Goal: Transaction & Acquisition: Purchase product/service

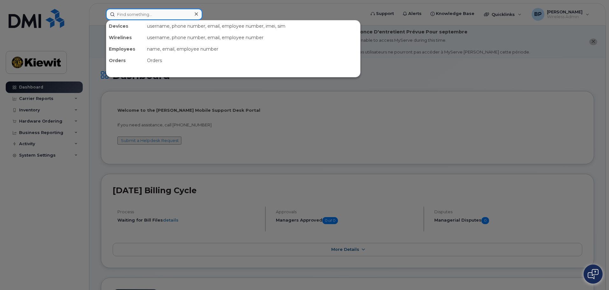
click at [162, 15] on input at bounding box center [154, 14] width 96 height 11
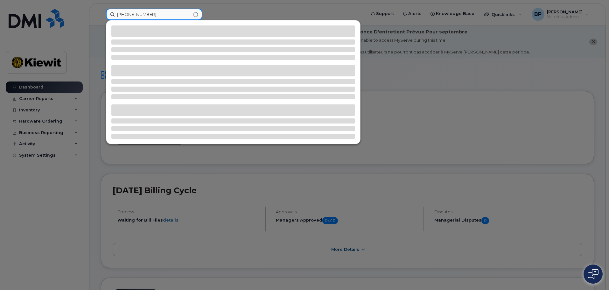
type input "[PHONE_NUMBER]"
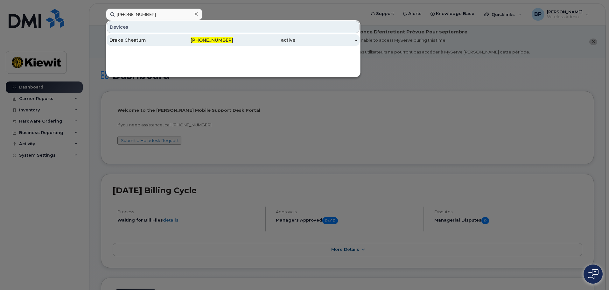
click at [171, 37] on div "Drake Cheatum" at bounding box center [202, 39] width 62 height 11
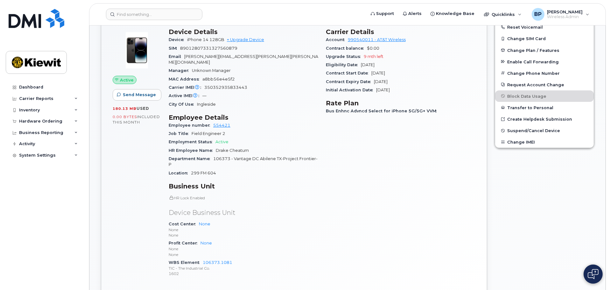
scroll to position [191, 0]
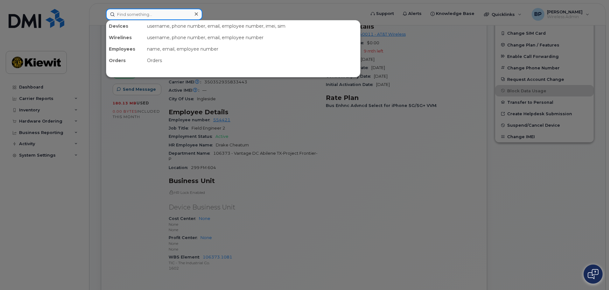
click at [185, 11] on input at bounding box center [154, 14] width 96 height 11
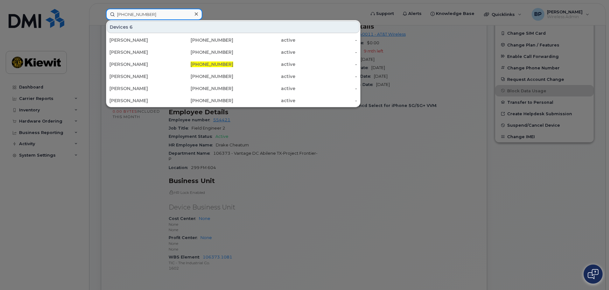
type input "361-238-9596"
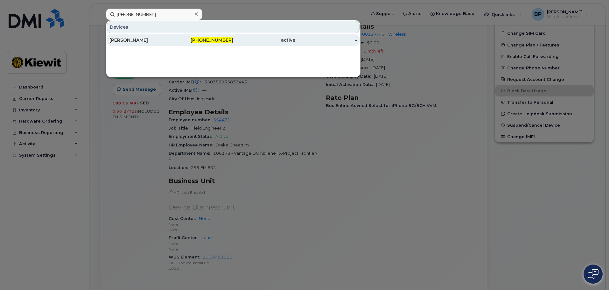
click at [136, 41] on div "Jordan Jackson" at bounding box center [140, 40] width 62 height 6
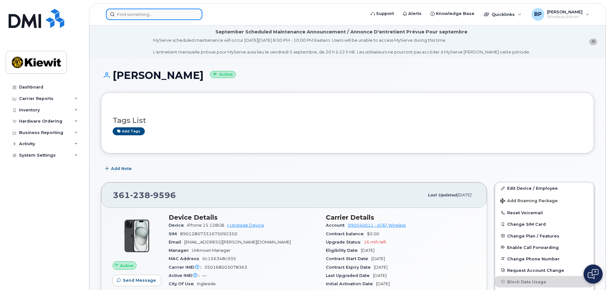
click at [159, 17] on input at bounding box center [154, 14] width 96 height 11
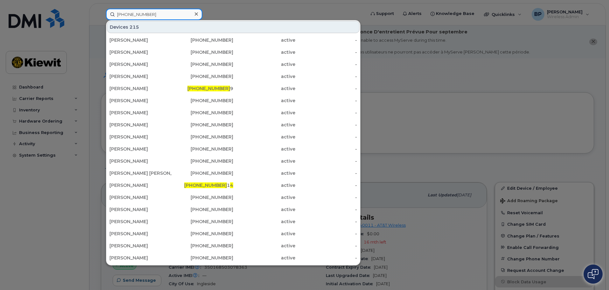
type input "361-238-9449"
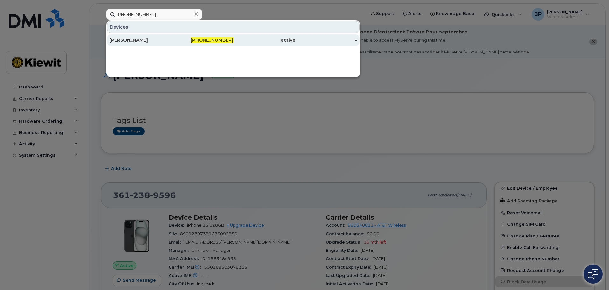
click at [149, 39] on div "AUGUSTUS BRAENDLE" at bounding box center [140, 40] width 62 height 6
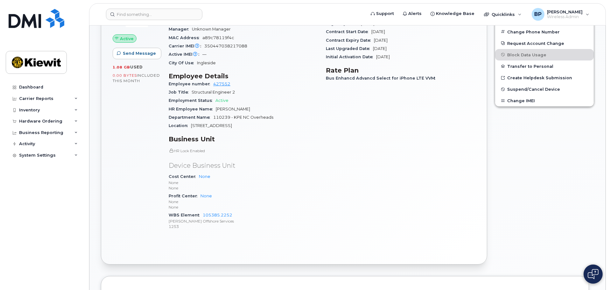
scroll to position [255, 0]
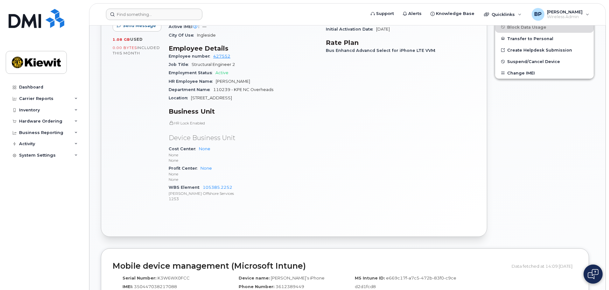
drag, startPoint x: 139, startPoint y: 8, endPoint x: 139, endPoint y: 11, distance: 3.2
click at [139, 8] on header "Support Alerts Knowledge Base Quicklinks Suspend / Cancel Device Change SIM Car…" at bounding box center [347, 14] width 517 height 22
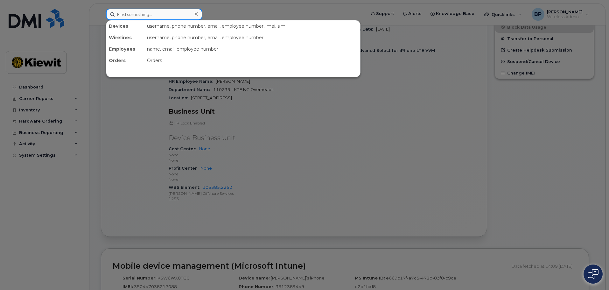
click at [138, 14] on input at bounding box center [154, 14] width 96 height 11
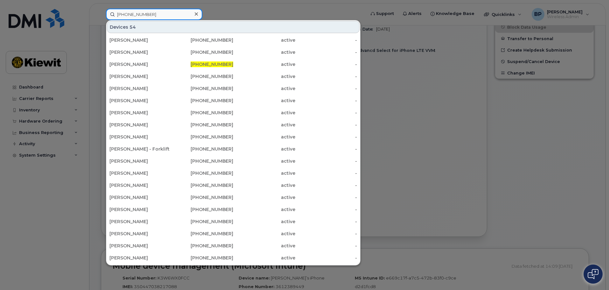
type input "361-222-5042"
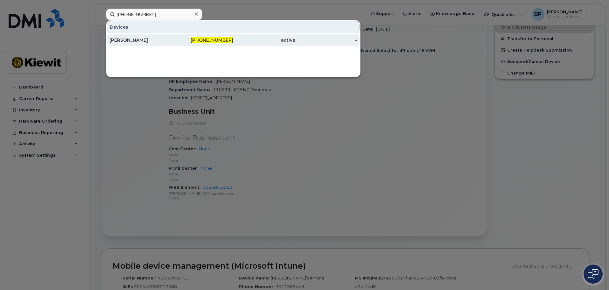
click at [139, 40] on div "BRADLEY ALBRIGHT" at bounding box center [140, 40] width 62 height 6
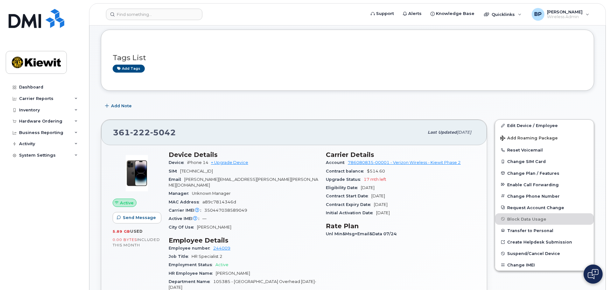
scroll to position [64, 0]
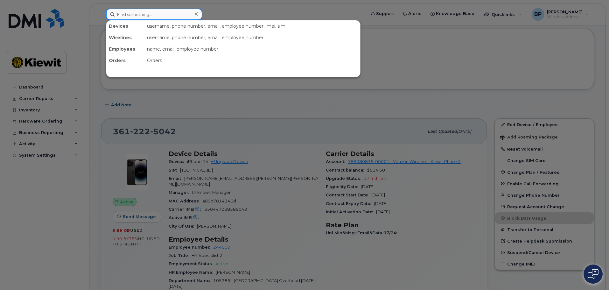
click at [131, 13] on input at bounding box center [154, 14] width 96 height 11
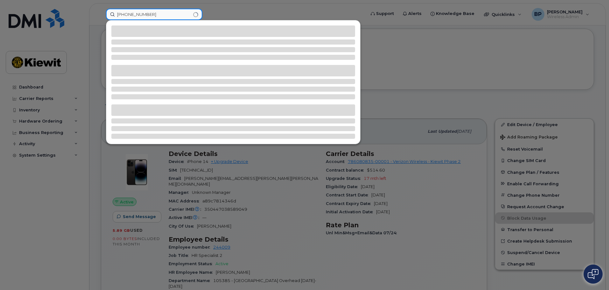
type input "361-385-0740"
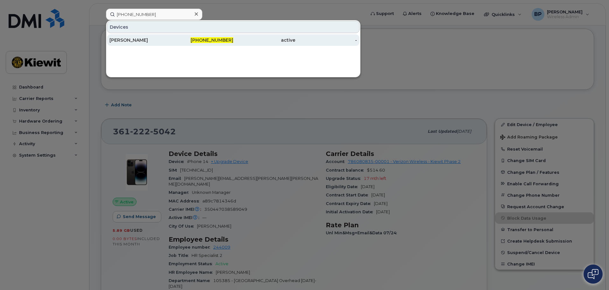
click at [144, 41] on div "[PERSON_NAME]" at bounding box center [140, 40] width 62 height 6
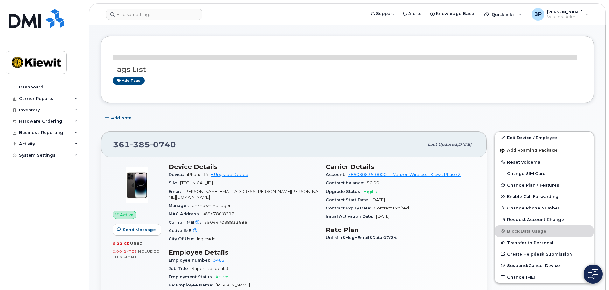
scroll to position [64, 0]
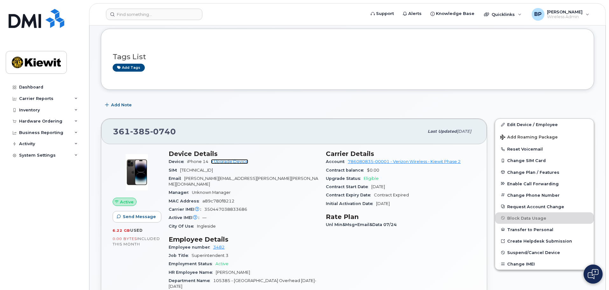
click at [228, 161] on link "+ Upgrade Device" at bounding box center [229, 161] width 37 height 5
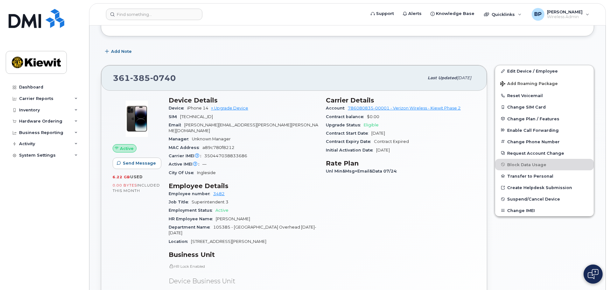
scroll to position [127, 0]
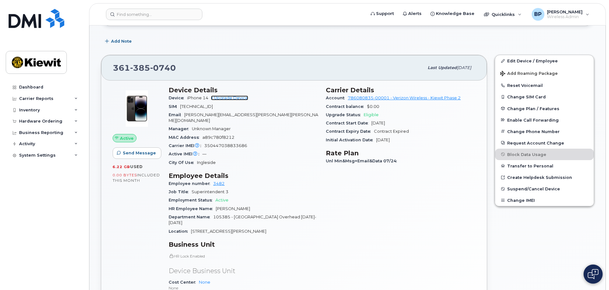
click at [226, 98] on link "+ Upgrade Device" at bounding box center [229, 97] width 37 height 5
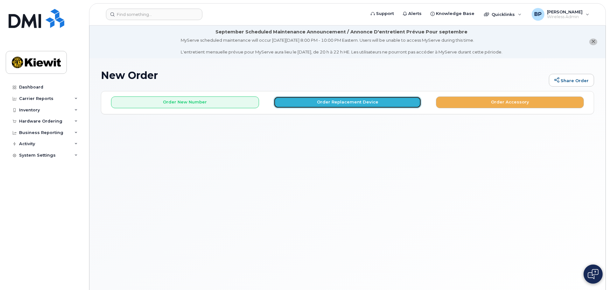
click at [354, 101] on button "Order Replacement Device" at bounding box center [348, 102] width 148 height 12
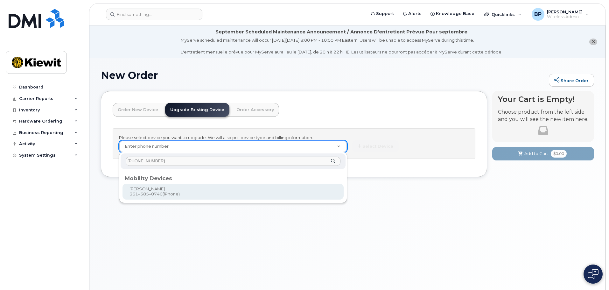
type input "[PHONE_NUMBER]"
type input "1167126"
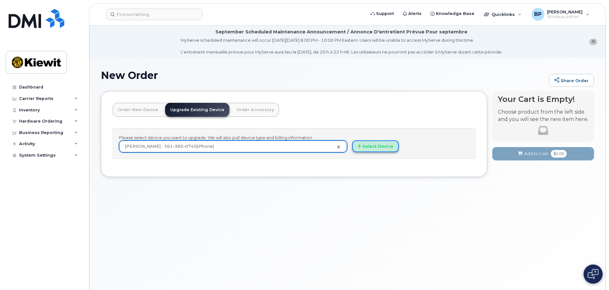
click at [362, 148] on button "Select Device" at bounding box center [375, 146] width 46 height 12
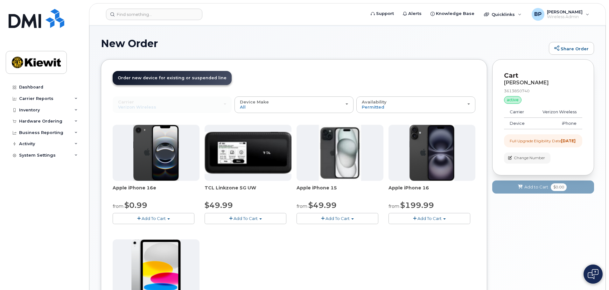
scroll to position [64, 0]
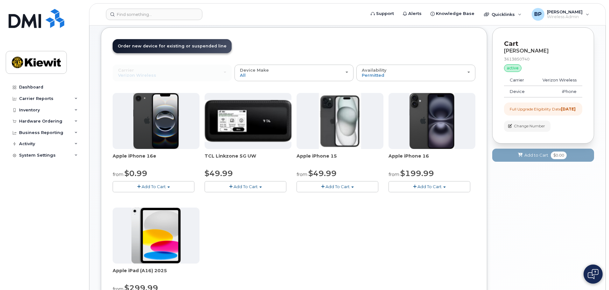
click at [337, 187] on span "Add To Cart" at bounding box center [337, 186] width 24 height 5
click at [346, 199] on link "$49.99 - 2 Year Upgrade (128GB)" at bounding box center [339, 198] width 83 height 8
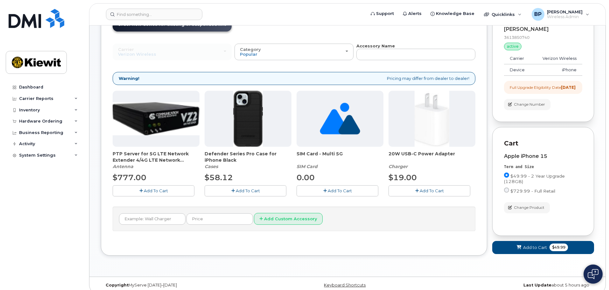
scroll to position [95, 0]
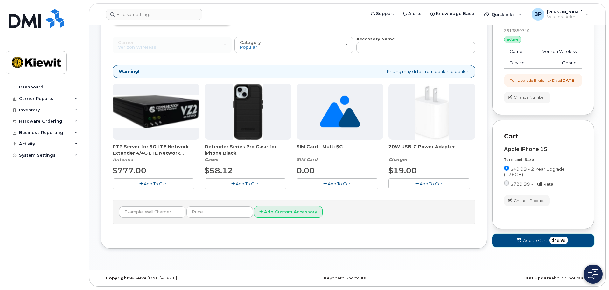
click at [529, 243] on span "Add to Cart" at bounding box center [535, 240] width 24 height 6
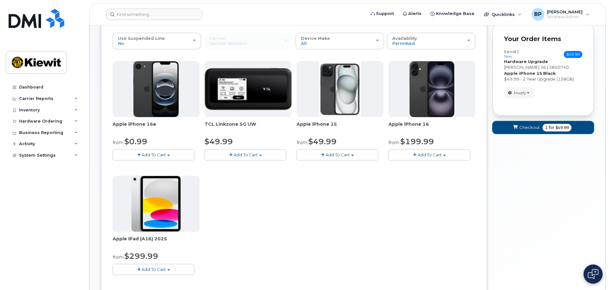
click at [530, 128] on span "Checkout" at bounding box center [529, 127] width 21 height 6
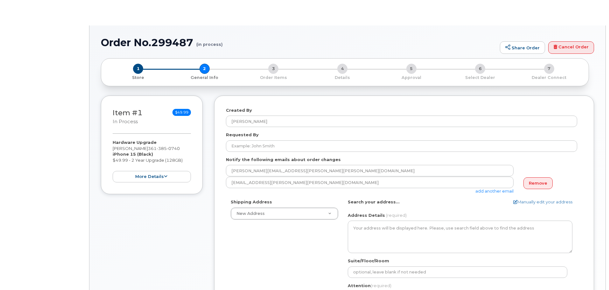
select select
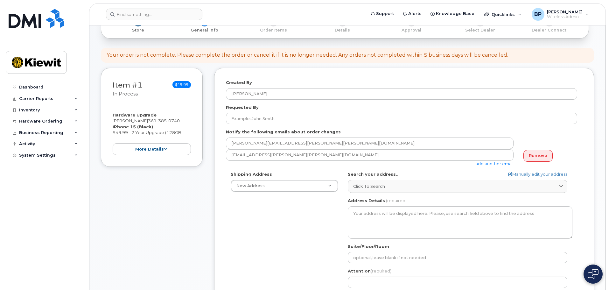
scroll to position [95, 0]
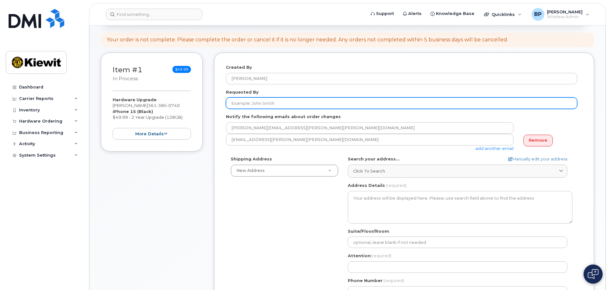
click at [251, 104] on input "Requested By" at bounding box center [401, 102] width 351 height 11
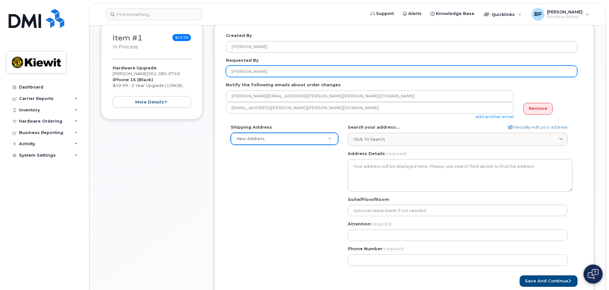
scroll to position [159, 0]
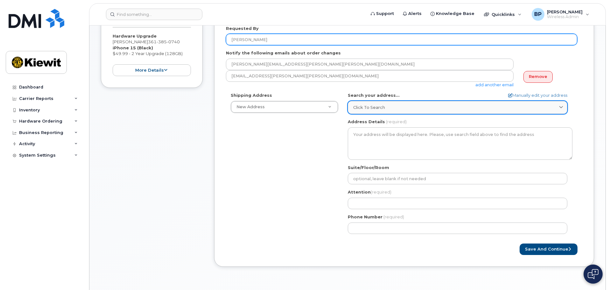
type input "[PERSON_NAME]"
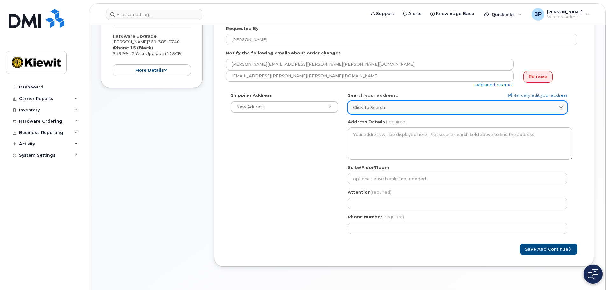
click at [560, 108] on icon at bounding box center [561, 107] width 4 height 4
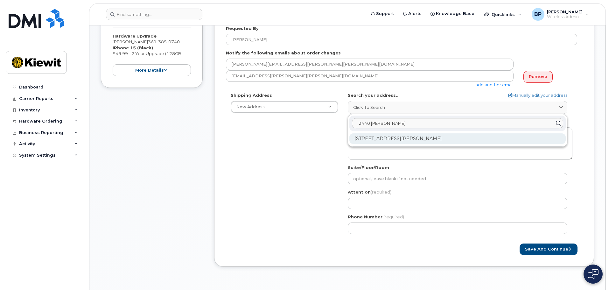
type input "2440 Kiewit"
click at [437, 139] on div "2440 Kiewit Rd Ingleside TX 78362-5100" at bounding box center [457, 138] width 216 height 10
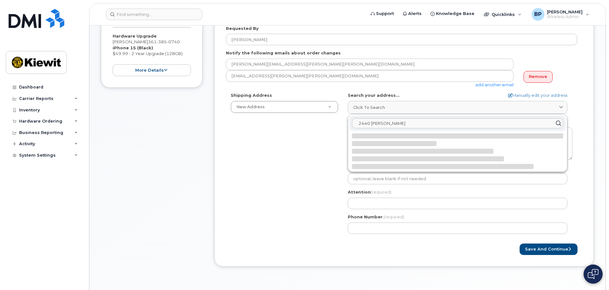
select select
type textarea "2440 Kiewit Rd INGLESIDE TX 78362-5100 UNITED STATES"
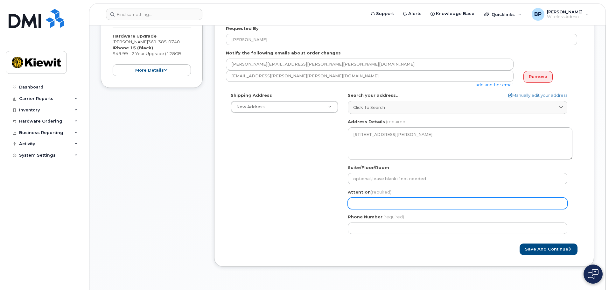
click at [396, 199] on input "Attention (required)" at bounding box center [458, 203] width 220 height 11
select select
type input "A"
select select
type input "At"
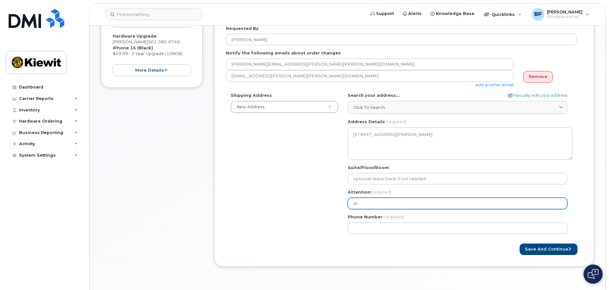
select select
type input "Att"
select select
type input "Attn"
select select
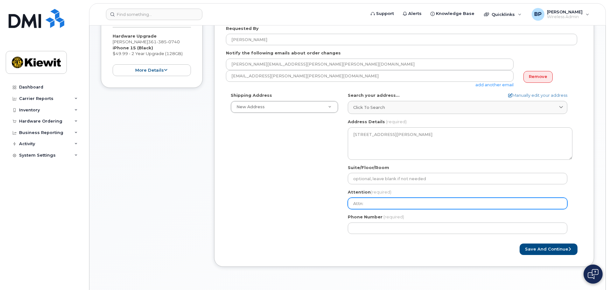
type input "Attn:"
select select
type input "Attn: B"
select select
type input "Attn: Be"
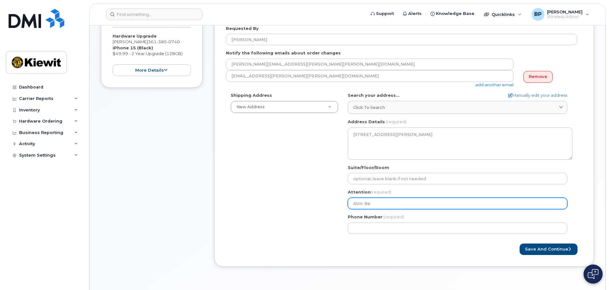
select select
type input "Attn: Bel"
select select
type input "Attn: Bele"
select select
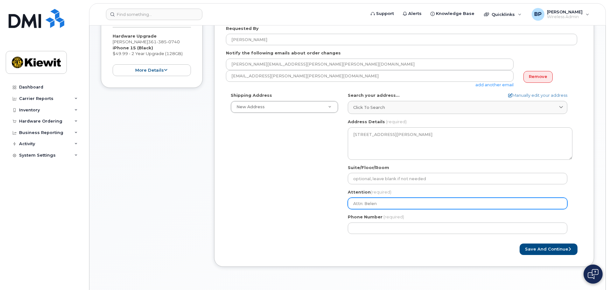
type input "Attn: Belen"
select select
type input "Attn: Belen P"
select select
type input "Attn: Belen Pe"
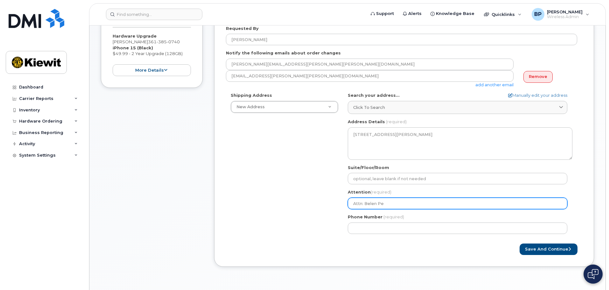
select select
type input "Attn: Belen Pen"
select select
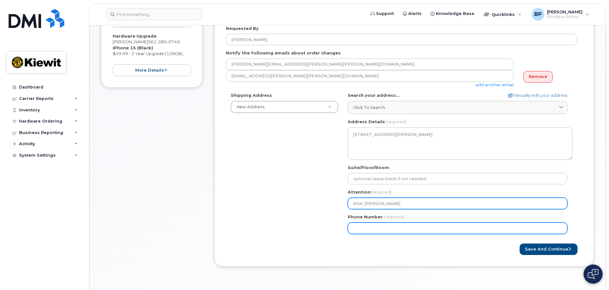
type input "Attn: Belen Pena"
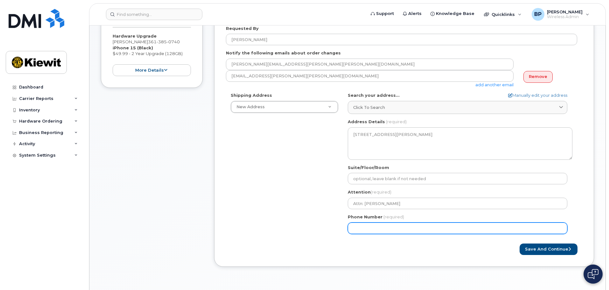
click at [365, 230] on input "Phone Number" at bounding box center [458, 227] width 220 height 11
type input "361"
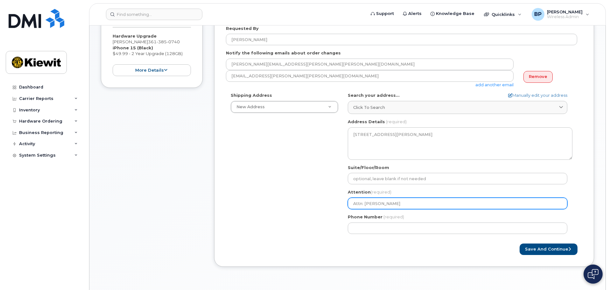
click at [394, 203] on input "Attn: Belen Pena" at bounding box center [458, 203] width 220 height 11
type input "Attn: Belen Pena"
select select
type input "Attn: Belen Pena /"
select select
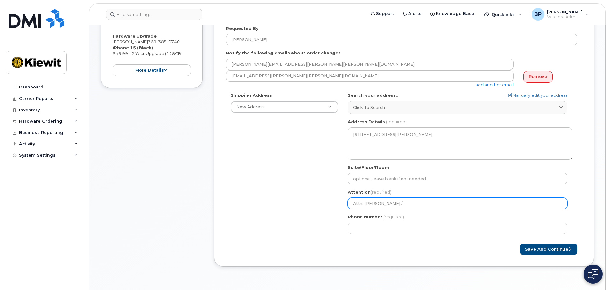
type input "Attn: Belen Pena / J"
select select
type input "Attn: Belen Pena / Ja"
select select
type input "Attn: Belen Pena / J"
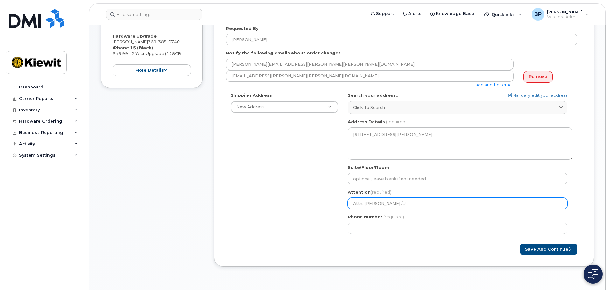
select select
type input "Attn: Belen Pena / J."
select select
type input "Attn: Belen Pena / J.G"
select select
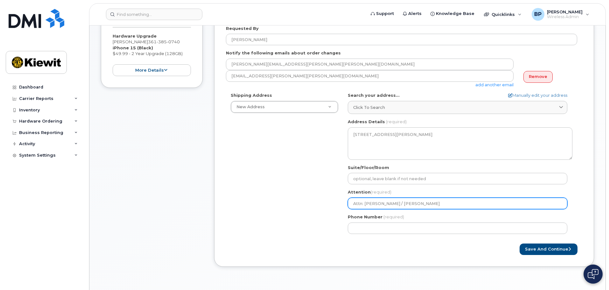
type input "Attn: Belen Pena / J.Gr"
select select
type input "Attn: Belen Pena / J.Gra"
select select
type input "Attn: Belen Pena / J.Gran"
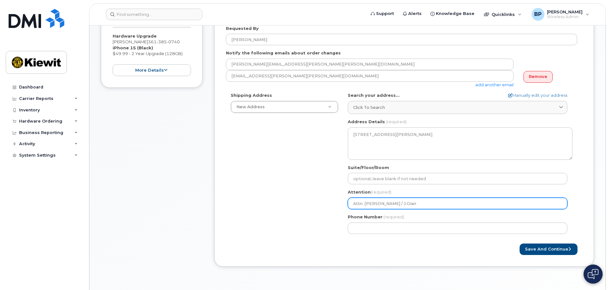
select select
type input "Attn: Belen Pena / J.Grana"
select select
type input "Attn: Belen Pena / J.Granad"
select select
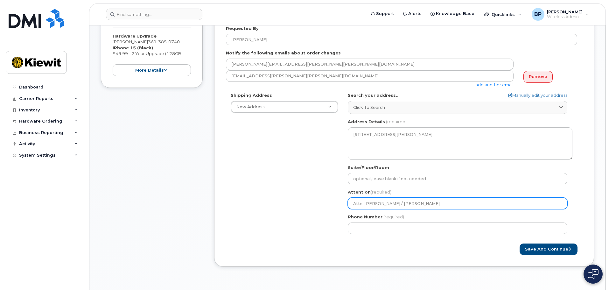
type input "Attn: Belen Pena / J.Granado"
select select
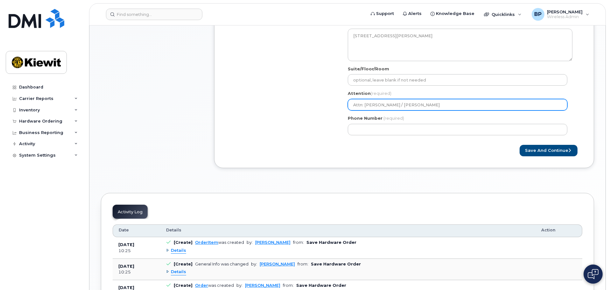
scroll to position [318, 0]
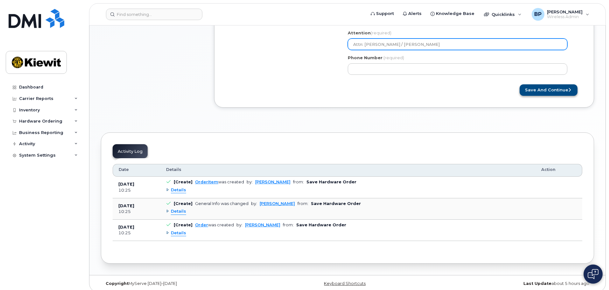
type input "Attn: Belen Pena / J.Granados"
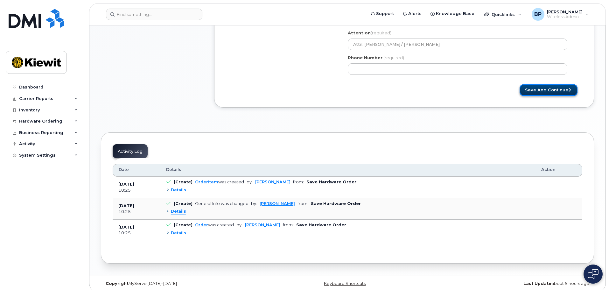
click at [542, 90] on button "Save and Continue" at bounding box center [549, 90] width 58 height 12
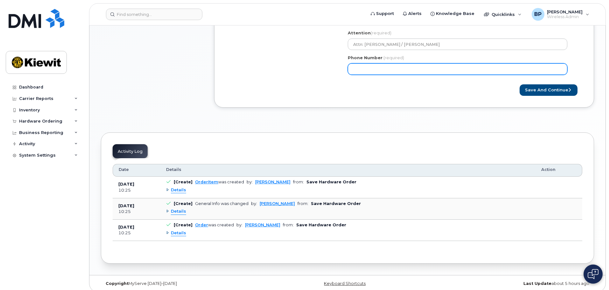
drag, startPoint x: 388, startPoint y: 69, endPoint x: 330, endPoint y: 65, distance: 58.4
click at [330, 65] on div "Shipping Address New Address New Address TX Ingleside Search your address... Ma…" at bounding box center [401, 6] width 351 height 146
type input "361385617"
select select
type input "3613856173"
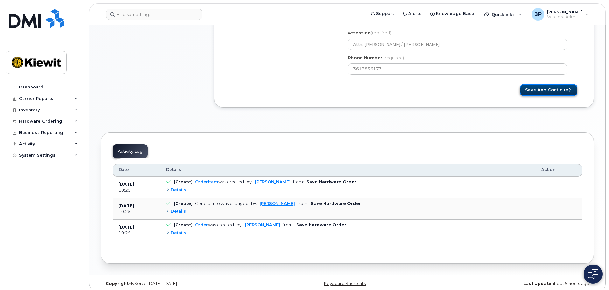
click at [561, 90] on button "Save and Continue" at bounding box center [549, 90] width 58 height 12
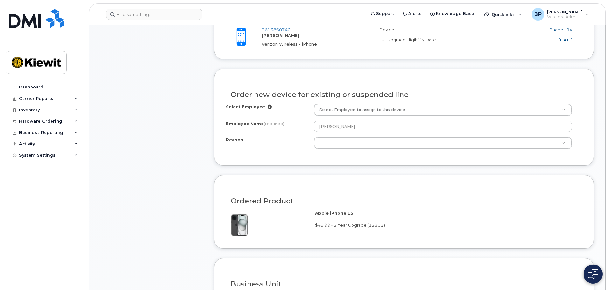
scroll to position [286, 0]
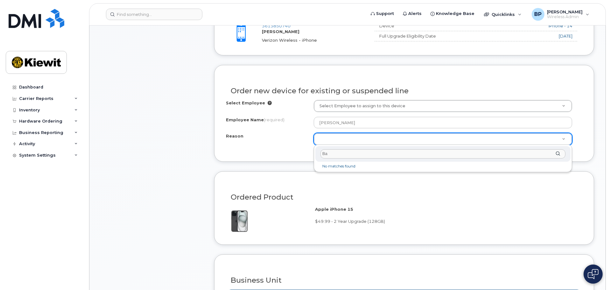
type input "B"
type input "issues with battery life and muffled speaker"
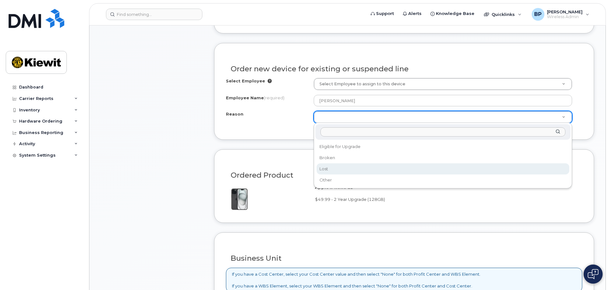
scroll to position [350, 0]
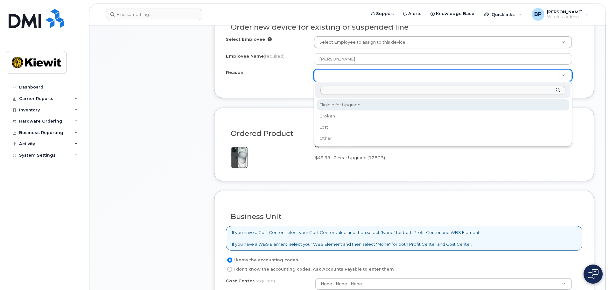
select select "eligible_for_upgrade"
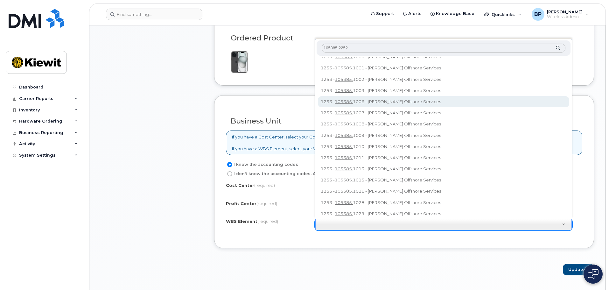
scroll to position [0, 0]
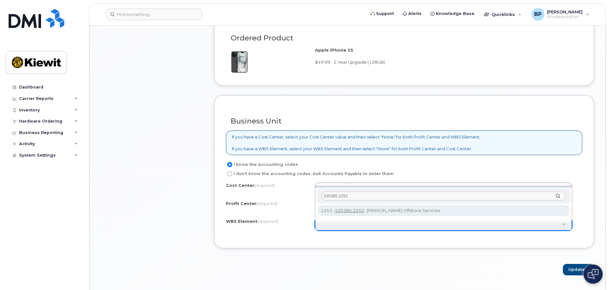
type input "105385.2252"
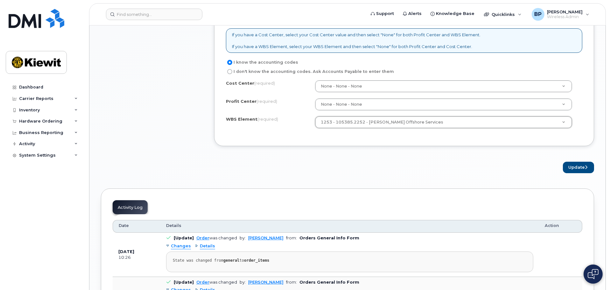
scroll to position [541, 0]
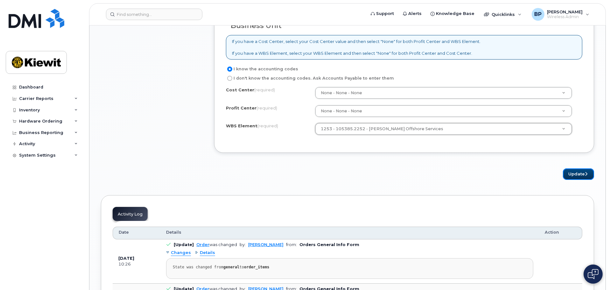
drag, startPoint x: 570, startPoint y: 174, endPoint x: 558, endPoint y: 175, distance: 12.7
click at [570, 174] on button "Update" at bounding box center [578, 174] width 31 height 12
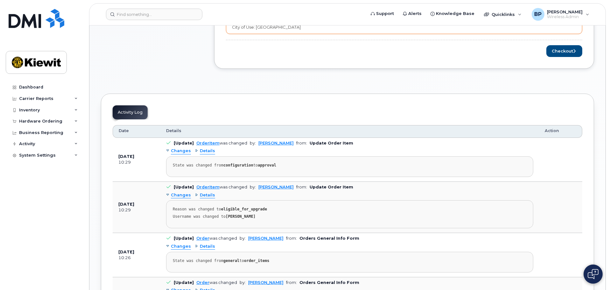
scroll to position [229, 0]
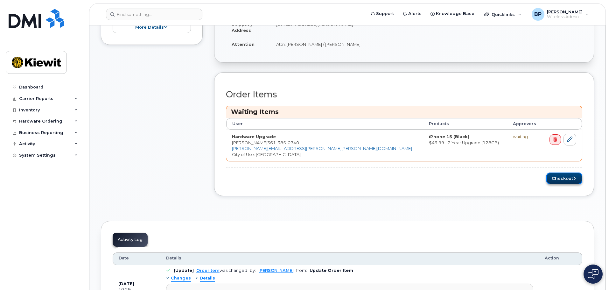
click at [562, 176] on button "Checkout" at bounding box center [564, 178] width 36 height 12
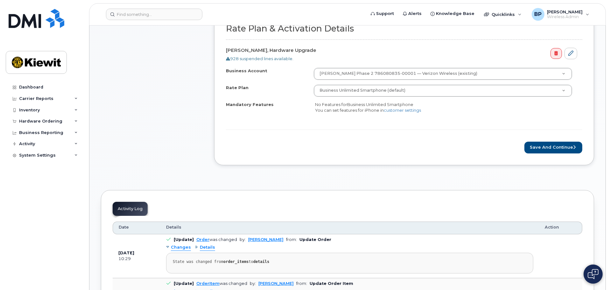
scroll to position [197, 0]
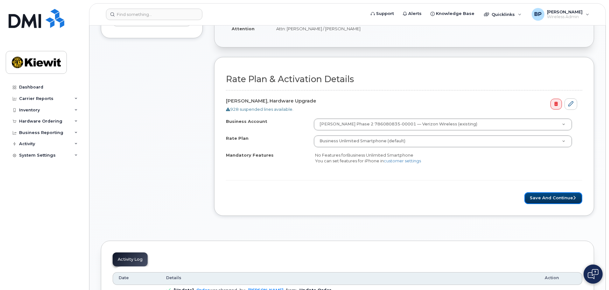
drag, startPoint x: 564, startPoint y: 196, endPoint x: 535, endPoint y: 211, distance: 32.7
click at [564, 196] on button "Save and Continue" at bounding box center [553, 198] width 58 height 12
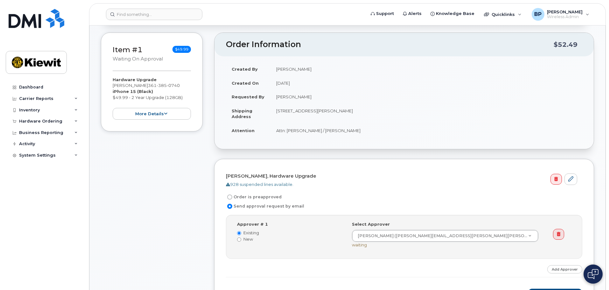
scroll to position [127, 0]
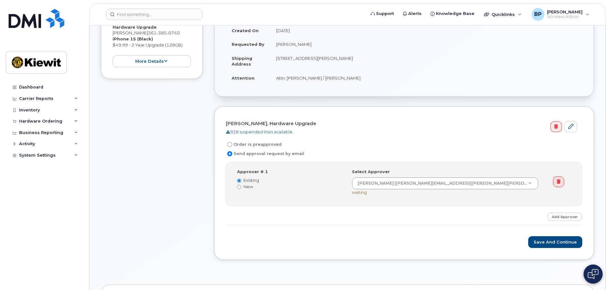
scroll to position [159, 0]
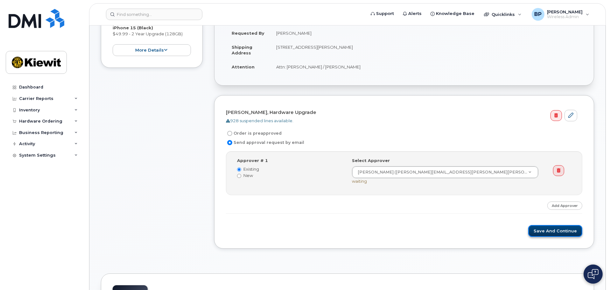
click at [568, 230] on button "Save and Continue" at bounding box center [555, 231] width 54 height 12
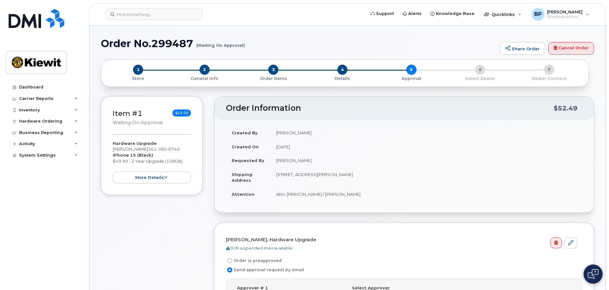
scroll to position [64, 0]
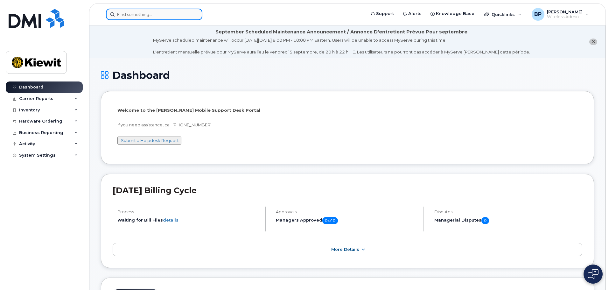
click at [136, 17] on input at bounding box center [154, 14] width 96 height 11
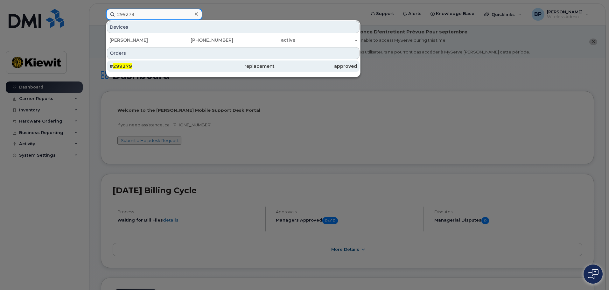
type input "299279"
click at [126, 67] on span "299279" at bounding box center [122, 66] width 19 height 6
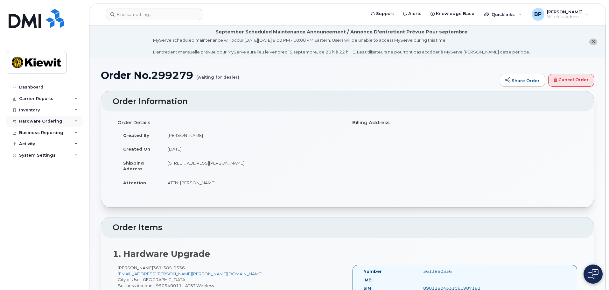
click at [59, 123] on div "Hardware Ordering" at bounding box center [40, 121] width 43 height 5
click at [34, 146] on div "Orders" at bounding box center [30, 145] width 16 height 6
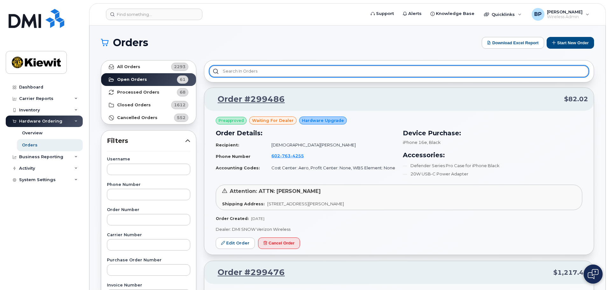
click at [258, 72] on input "text" at bounding box center [398, 71] width 379 height 11
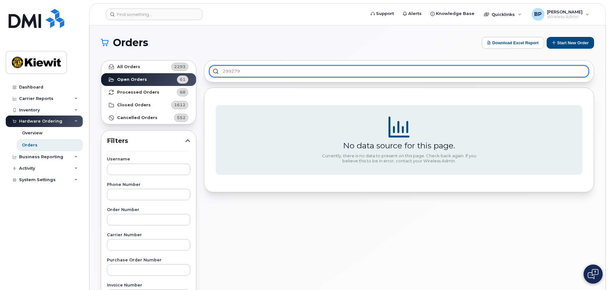
drag, startPoint x: 221, startPoint y: 70, endPoint x: 245, endPoint y: 75, distance: 24.8
click at [221, 70] on input "299279" at bounding box center [398, 71] width 379 height 11
type input "cs0299279"
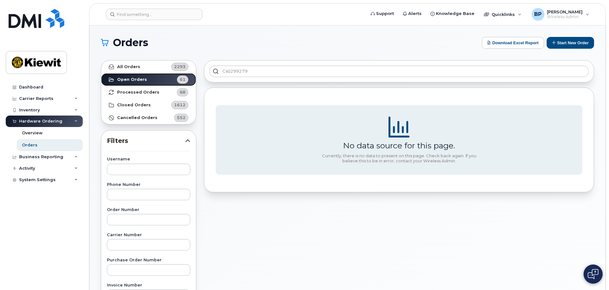
click at [138, 80] on strong "Open Orders" at bounding box center [132, 79] width 30 height 5
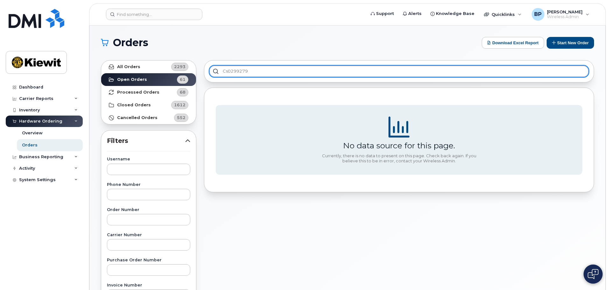
drag, startPoint x: 253, startPoint y: 74, endPoint x: 182, endPoint y: 66, distance: 71.7
click at [182, 66] on div "All Orders 2293 Open Orders 61 Processed Orders 68 Closed Orders 1612 Cancelled…" at bounding box center [347, 279] width 501 height 447
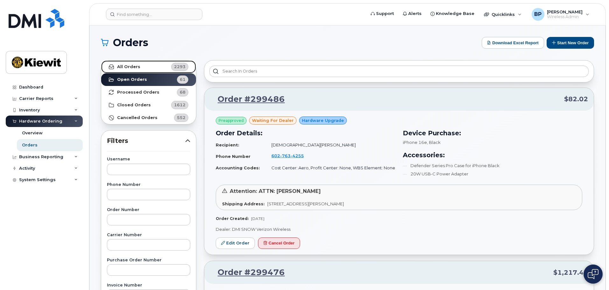
click at [136, 66] on strong "All Orders" at bounding box center [128, 66] width 23 height 5
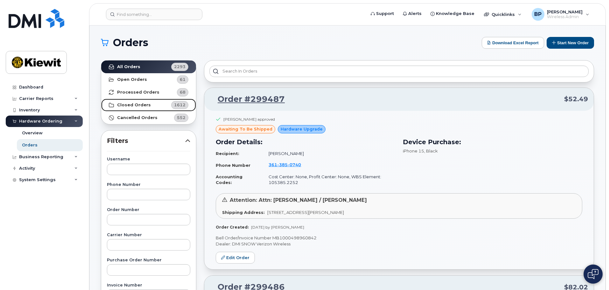
click at [140, 105] on strong "Closed Orders" at bounding box center [134, 104] width 34 height 5
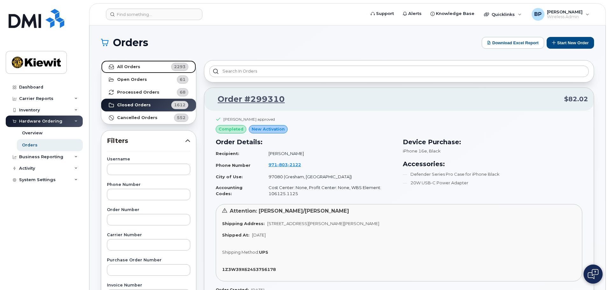
click at [136, 68] on strong "All Orders" at bounding box center [128, 66] width 23 height 5
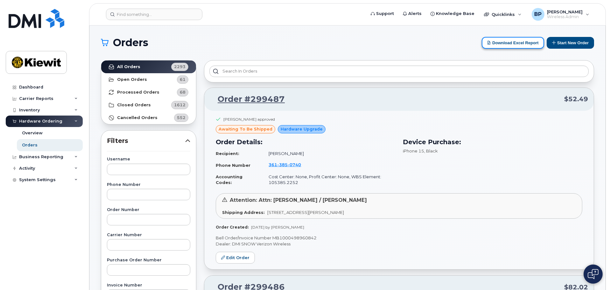
click at [507, 43] on button "Download Excel Report" at bounding box center [513, 43] width 62 height 12
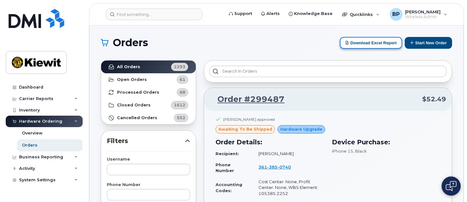
click at [364, 46] on button "Download Excel Report" at bounding box center [371, 43] width 62 height 12
click at [363, 45] on button "Download Excel Report" at bounding box center [371, 43] width 62 height 12
click at [363, 187] on div "Device Purchase: iPhone 15 , Black" at bounding box center [386, 167] width 116 height 69
